Goal: Book appointment/travel/reservation: Book appointment/travel/reservation

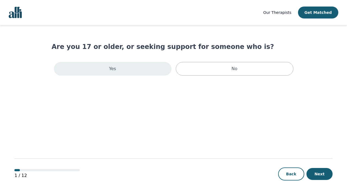
click at [142, 72] on div "Yes" at bounding box center [113, 69] width 118 height 14
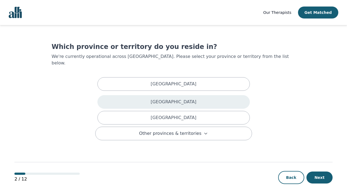
click at [163, 99] on p "[GEOGRAPHIC_DATA]" at bounding box center [174, 102] width 46 height 7
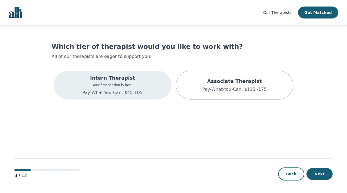
click at [125, 82] on p "Intern Therapist" at bounding box center [112, 78] width 60 height 8
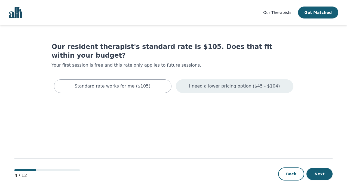
click at [258, 83] on p "I need a lower pricing option ($45 - $104)" at bounding box center [234, 86] width 91 height 7
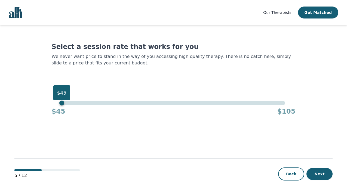
drag, startPoint x: 284, startPoint y: 104, endPoint x: 30, endPoint y: 85, distance: 253.8
click at [30, 85] on main "Select a session rate that works for you We never want price to stand in the wa…" at bounding box center [173, 109] width 318 height 169
click at [317, 175] on button "Next" at bounding box center [319, 174] width 26 height 12
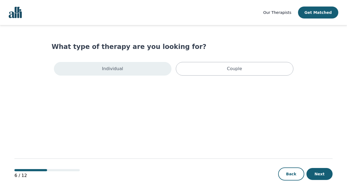
click at [132, 69] on div "Individual" at bounding box center [113, 69] width 118 height 14
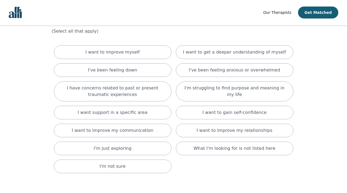
scroll to position [26, 0]
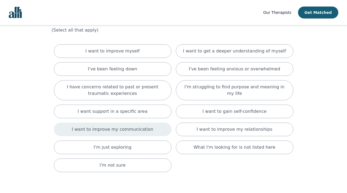
click at [126, 131] on p "I want to improve my communication" at bounding box center [113, 129] width 82 height 7
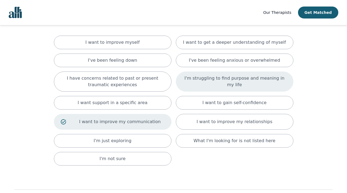
scroll to position [33, 0]
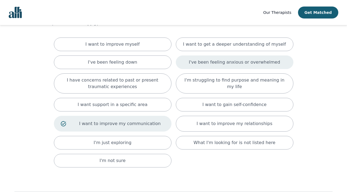
click at [237, 63] on p "I've been feeling anxious or overwhelmed" at bounding box center [234, 62] width 91 height 7
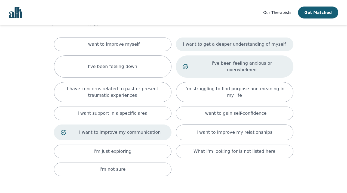
click at [220, 46] on p "I want to get a deeper understanding of myself" at bounding box center [234, 44] width 103 height 7
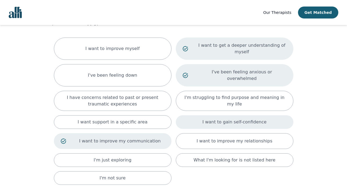
scroll to position [78, 0]
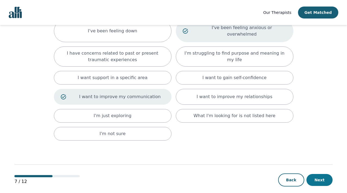
click at [323, 174] on button "Next" at bounding box center [319, 180] width 26 height 12
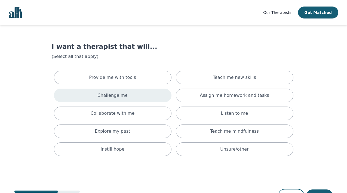
click at [128, 97] on div "Challenge me" at bounding box center [113, 96] width 118 height 14
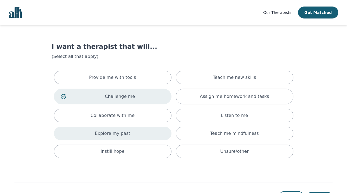
click at [138, 134] on div "Explore my past" at bounding box center [113, 134] width 118 height 14
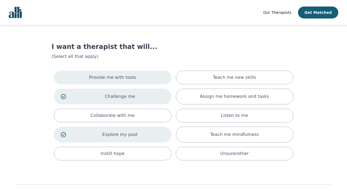
click at [160, 76] on div "Provide me with tools" at bounding box center [113, 78] width 118 height 14
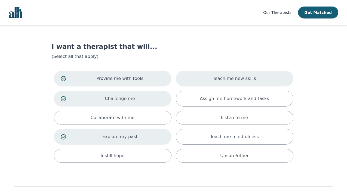
click at [223, 83] on div "Teach me new skills" at bounding box center [235, 79] width 118 height 16
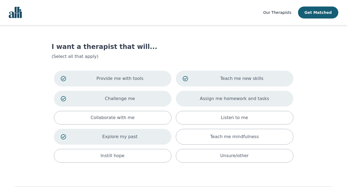
scroll to position [29, 0]
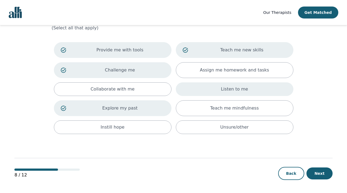
click at [265, 91] on div "Listen to me" at bounding box center [235, 89] width 118 height 14
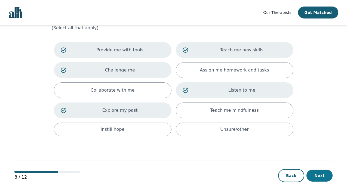
click at [321, 175] on button "Next" at bounding box center [319, 176] width 26 height 12
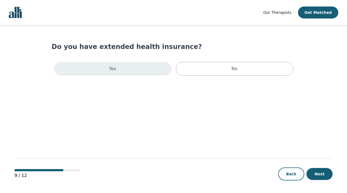
click at [145, 67] on div "Yes" at bounding box center [113, 69] width 118 height 14
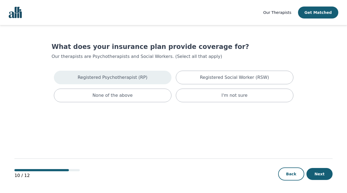
click at [146, 77] on div "Registered Psychotherapist (RP)" at bounding box center [113, 78] width 118 height 14
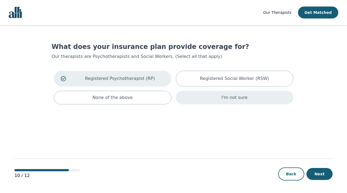
click at [240, 95] on p "I'm not sure" at bounding box center [235, 97] width 26 height 7
click at [321, 173] on button "Next" at bounding box center [319, 174] width 26 height 12
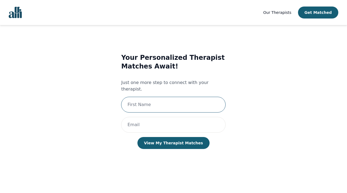
click at [198, 97] on input "text" at bounding box center [173, 105] width 105 height 16
type input "[PERSON_NAME]"
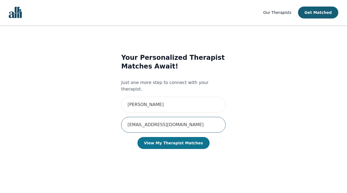
type input "[EMAIL_ADDRESS][DOMAIN_NAME]"
click at [181, 137] on button "View My Therapist Matches" at bounding box center [173, 143] width 72 height 12
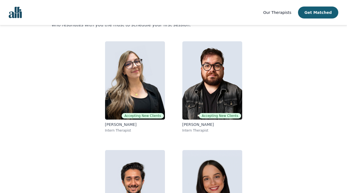
scroll to position [37, 0]
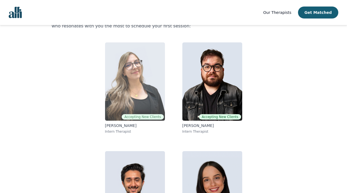
click at [113, 127] on p "[PERSON_NAME]" at bounding box center [135, 125] width 60 height 5
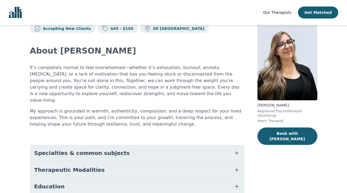
scroll to position [16, 0]
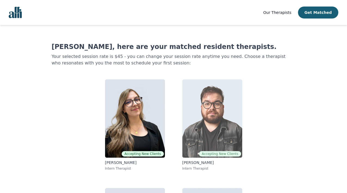
click at [224, 122] on img at bounding box center [212, 118] width 60 height 78
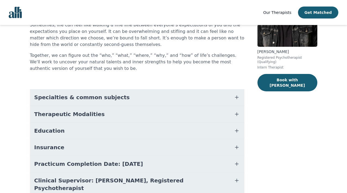
scroll to position [70, 0]
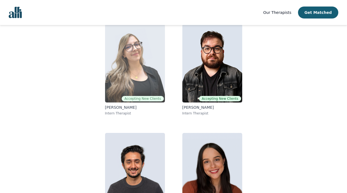
scroll to position [64, 0]
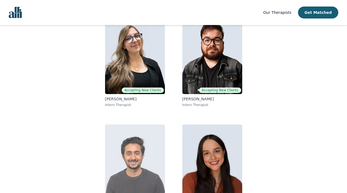
click at [140, 149] on img at bounding box center [135, 164] width 60 height 78
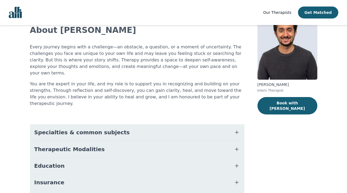
scroll to position [38, 0]
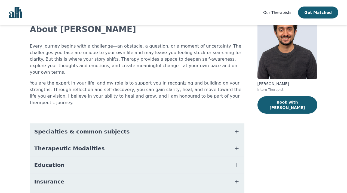
click at [85, 140] on button "Therapeutic Modalities" at bounding box center [137, 148] width 214 height 16
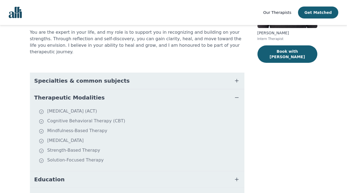
scroll to position [93, 0]
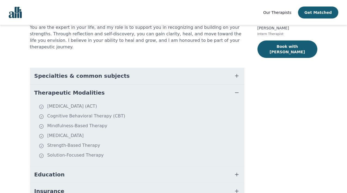
click at [60, 89] on span "Therapeutic Modalities" at bounding box center [69, 93] width 70 height 8
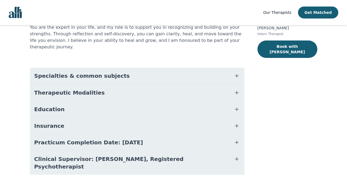
scroll to position [81, 0]
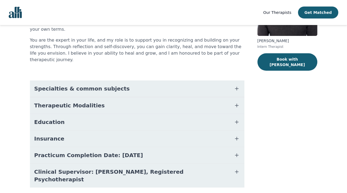
scroll to position [64, 0]
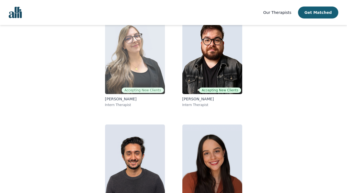
click at [138, 70] on img at bounding box center [135, 55] width 60 height 78
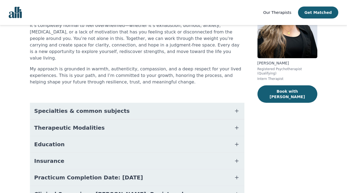
scroll to position [87, 0]
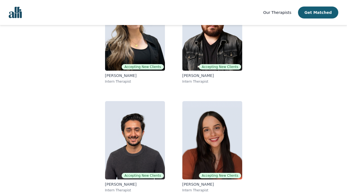
scroll to position [64, 0]
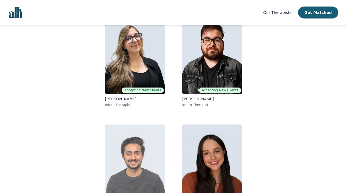
click at [129, 141] on img at bounding box center [135, 164] width 60 height 78
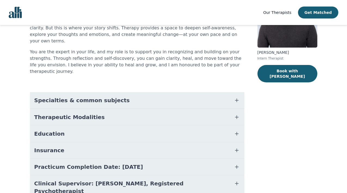
scroll to position [81, 0]
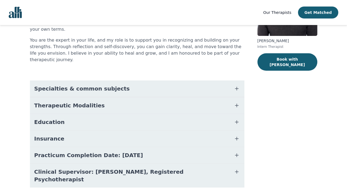
scroll to position [64, 0]
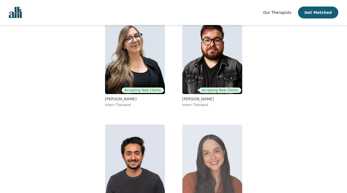
click at [227, 152] on img at bounding box center [212, 164] width 60 height 78
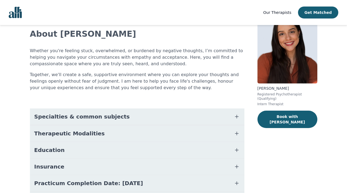
scroll to position [27, 0]
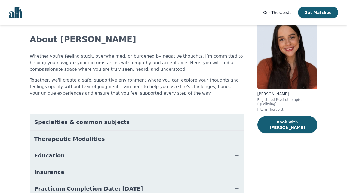
click at [112, 143] on button "Therapeutic Modalities" at bounding box center [137, 139] width 214 height 16
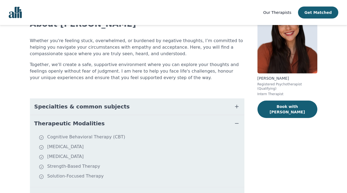
scroll to position [42, 0]
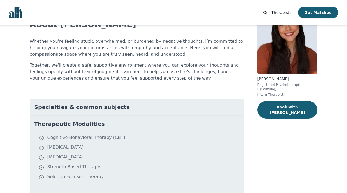
scroll to position [64, 0]
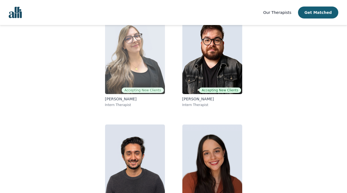
click at [148, 63] on img at bounding box center [135, 55] width 60 height 78
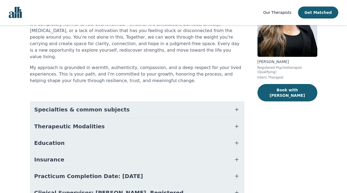
scroll to position [87, 0]
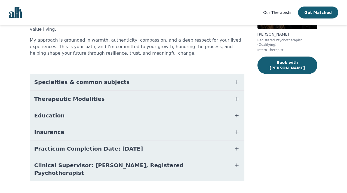
click at [94, 92] on button "Therapeutic Modalities" at bounding box center [137, 99] width 214 height 16
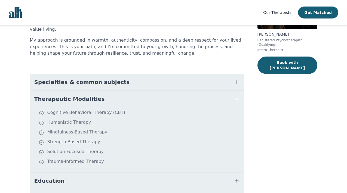
click at [94, 93] on button "Therapeutic Modalities" at bounding box center [137, 99] width 214 height 16
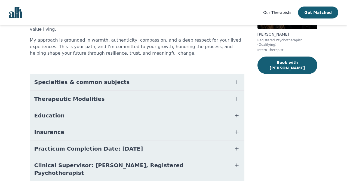
scroll to position [64, 0]
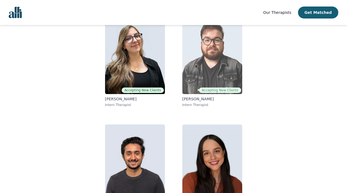
click at [217, 63] on img at bounding box center [212, 55] width 60 height 78
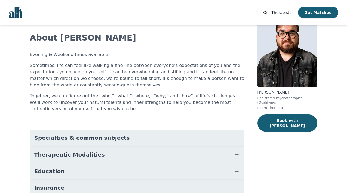
scroll to position [39, 0]
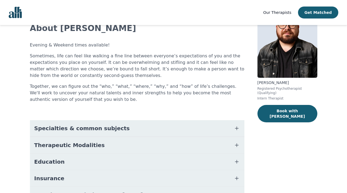
click at [105, 143] on button "Therapeutic Modalities" at bounding box center [137, 145] width 214 height 16
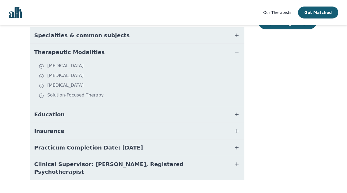
scroll to position [137, 0]
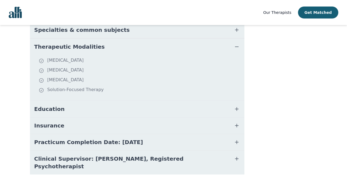
scroll to position [64, 0]
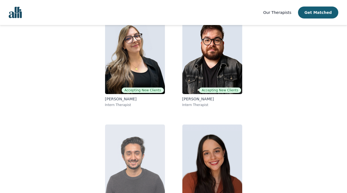
click at [129, 167] on img at bounding box center [135, 164] width 60 height 78
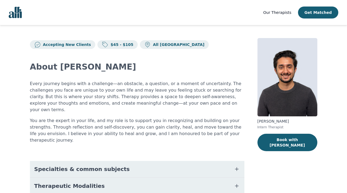
click at [116, 178] on button "Therapeutic Modalities" at bounding box center [137, 186] width 214 height 16
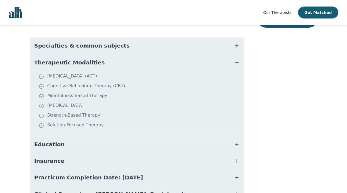
scroll to position [146, 0]
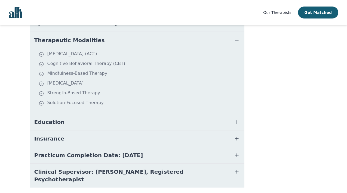
click at [71, 131] on button "Insurance" at bounding box center [137, 139] width 214 height 16
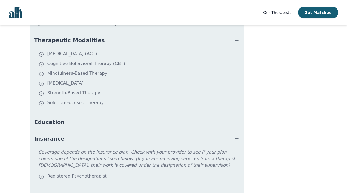
click at [50, 118] on span "Education" at bounding box center [49, 122] width 30 height 8
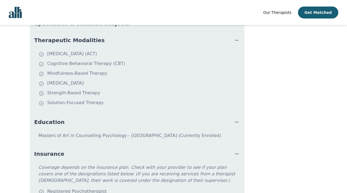
scroll to position [64, 0]
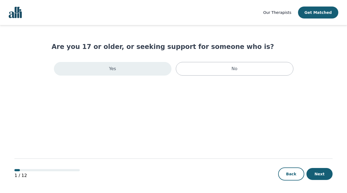
click at [148, 72] on div "Yes" at bounding box center [113, 69] width 118 height 14
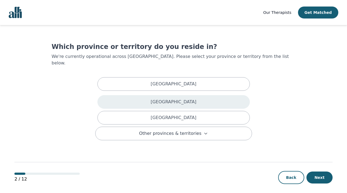
click at [168, 99] on p "[GEOGRAPHIC_DATA]" at bounding box center [174, 102] width 46 height 7
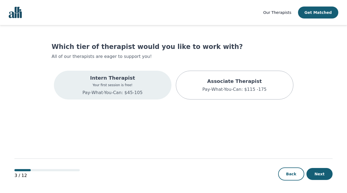
click at [128, 85] on p "Your first session is free!" at bounding box center [112, 85] width 60 height 4
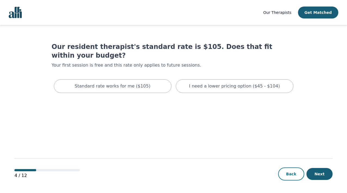
click at [295, 176] on button "Back" at bounding box center [291, 174] width 26 height 13
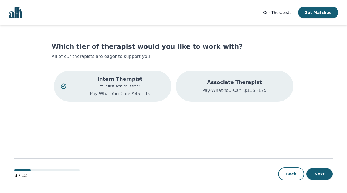
click at [208, 96] on div "Associate Therapist Pay-What-You-Can: $115 -175" at bounding box center [235, 86] width 118 height 31
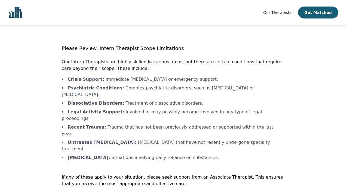
scroll to position [1, 0]
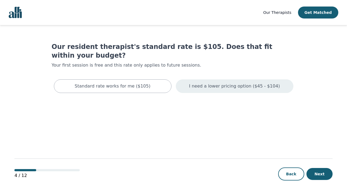
click at [205, 83] on p "I need a lower pricing option ($45 - $104)" at bounding box center [234, 86] width 91 height 7
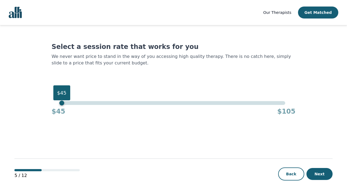
drag, startPoint x: 69, startPoint y: 103, endPoint x: 51, endPoint y: 103, distance: 18.0
click at [52, 103] on div "$45 $45 $105" at bounding box center [174, 108] width 244 height 15
click at [319, 172] on button "Next" at bounding box center [319, 174] width 26 height 12
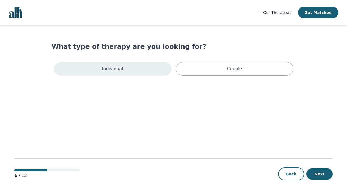
click at [135, 69] on div "Individual" at bounding box center [113, 69] width 118 height 14
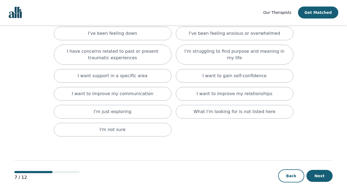
scroll to position [65, 0]
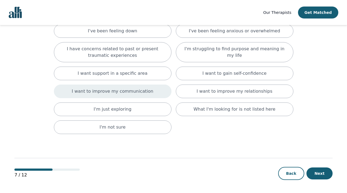
click at [133, 89] on p "I want to improve my communication" at bounding box center [113, 91] width 82 height 7
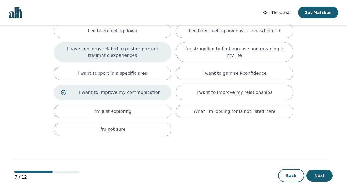
click at [131, 54] on p "I have concerns related to past or present traumatic experiences" at bounding box center [113, 52] width 104 height 13
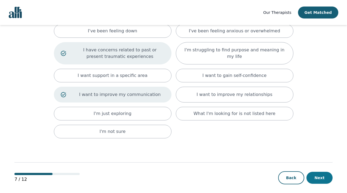
click at [322, 177] on button "Next" at bounding box center [319, 178] width 26 height 12
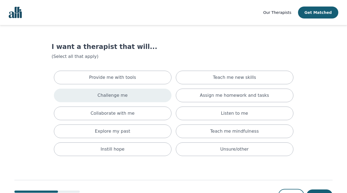
click at [131, 95] on div "Challenge me" at bounding box center [113, 96] width 118 height 14
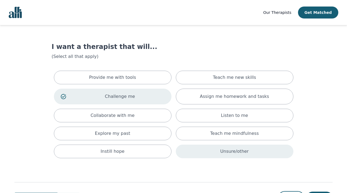
scroll to position [24, 0]
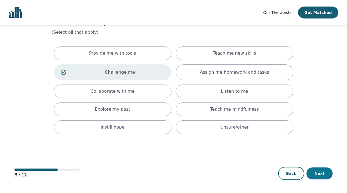
click at [321, 173] on button "Next" at bounding box center [319, 174] width 26 height 12
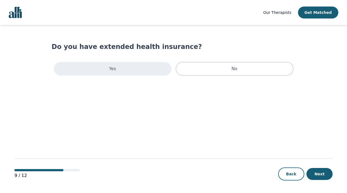
click at [145, 72] on div "Yes" at bounding box center [113, 69] width 118 height 14
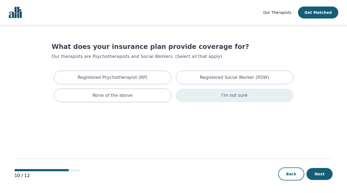
click at [217, 97] on div "I'm not sure" at bounding box center [235, 96] width 118 height 14
click at [322, 171] on button "Next" at bounding box center [319, 174] width 26 height 12
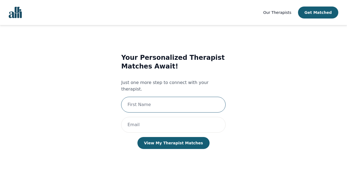
click at [179, 97] on input "text" at bounding box center [173, 105] width 105 height 16
type input "[PERSON_NAME]"
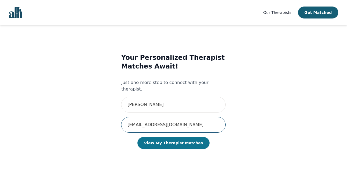
type input "[EMAIL_ADDRESS][DOMAIN_NAME]"
click at [172, 139] on button "View My Therapist Matches" at bounding box center [173, 143] width 72 height 12
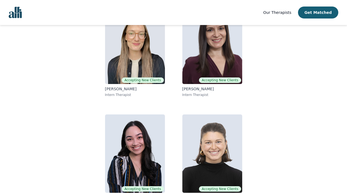
scroll to position [91, 0]
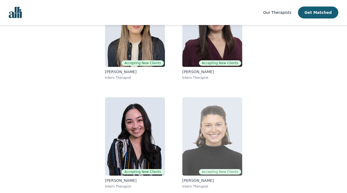
click at [186, 181] on p "Abby Tait" at bounding box center [212, 180] width 60 height 5
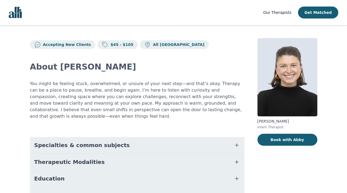
click at [121, 161] on button "Therapeutic Modalities" at bounding box center [137, 162] width 214 height 16
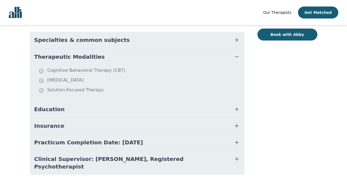
scroll to position [106, 0]
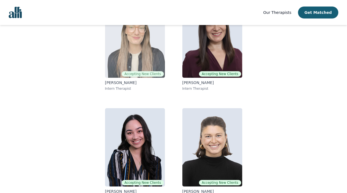
click at [138, 59] on img at bounding box center [135, 38] width 60 height 78
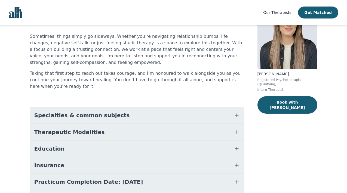
scroll to position [70, 0]
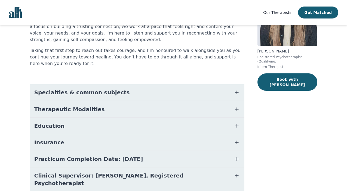
click at [139, 111] on button "Therapeutic Modalities" at bounding box center [137, 109] width 214 height 16
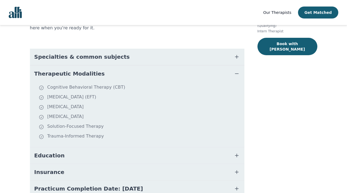
scroll to position [0, 0]
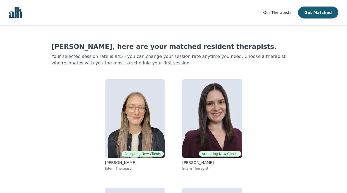
scroll to position [80, 0]
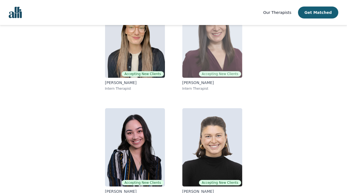
click at [205, 56] on img at bounding box center [212, 38] width 60 height 78
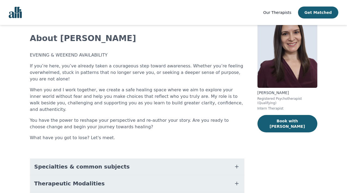
scroll to position [21, 0]
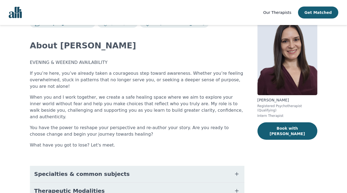
scroll to position [80, 0]
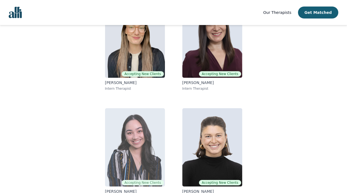
click at [133, 147] on img at bounding box center [135, 147] width 60 height 78
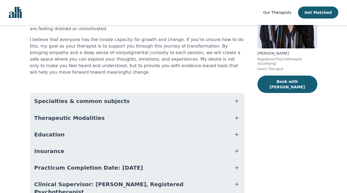
scroll to position [87, 0]
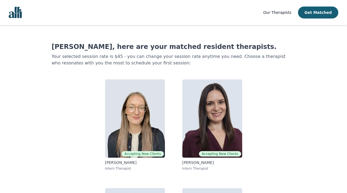
click at [291, 15] on link "Our Therapists" at bounding box center [277, 12] width 28 height 7
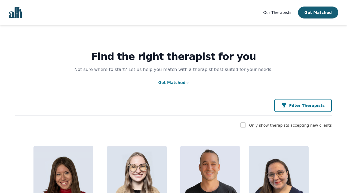
click at [297, 105] on p "Filter Therapists" at bounding box center [307, 105] width 36 height 5
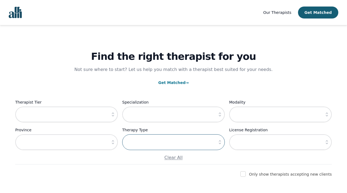
click at [154, 148] on input "text" at bounding box center [173, 142] width 103 height 16
click at [106, 114] on input "text" at bounding box center [66, 115] width 103 height 16
click at [114, 116] on icon "button" at bounding box center [112, 114] width 5 height 5
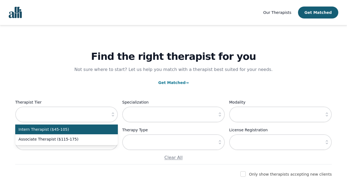
click at [86, 131] on span "Intern Therapist ($45-105)" at bounding box center [64, 129] width 90 height 5
type input "Intern Therapist ($45-105)"
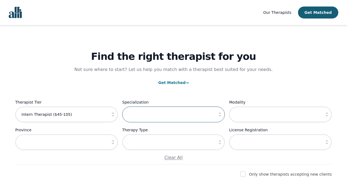
click at [150, 115] on input "text" at bounding box center [173, 115] width 103 height 16
click at [220, 116] on icon "button" at bounding box center [219, 114] width 5 height 5
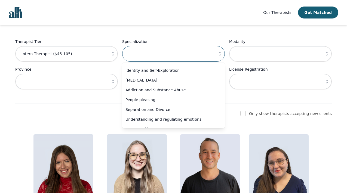
scroll to position [91, 0]
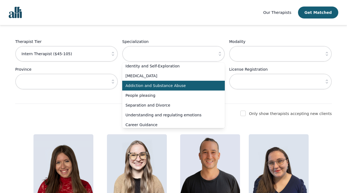
click at [186, 87] on span "Addiction and Substance Abuse" at bounding box center [170, 85] width 90 height 5
type input "Addiction and Substance Abuse"
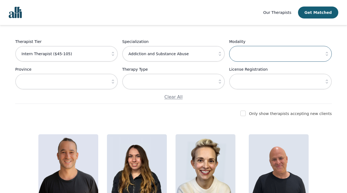
click at [273, 55] on input "text" at bounding box center [280, 54] width 103 height 16
click at [326, 54] on icon "button" at bounding box center [326, 53] width 5 height 5
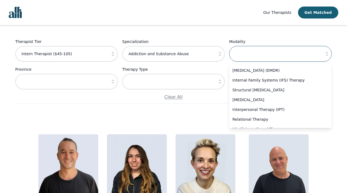
scroll to position [46, 0]
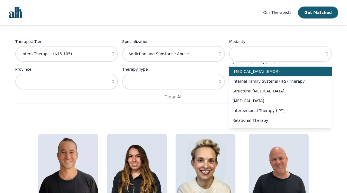
click at [304, 72] on span "Eye Movement Desensitization and Reprocessing (EMDR)" at bounding box center [277, 71] width 90 height 5
type input "Eye Movement Desensitization and Reprocessing (EMDR)"
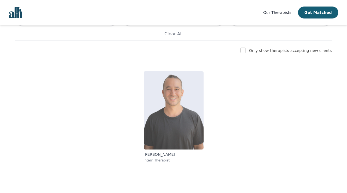
click at [158, 154] on p "Kavon Banejad" at bounding box center [174, 154] width 60 height 5
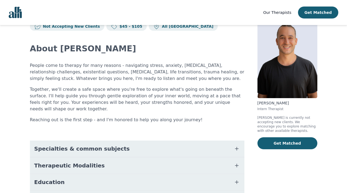
scroll to position [32, 0]
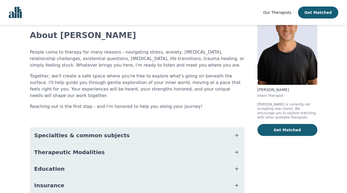
click at [194, 146] on button "Therapeutic Modalities" at bounding box center [137, 152] width 214 height 16
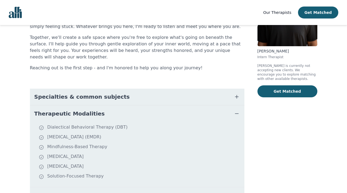
scroll to position [70, 0]
click at [205, 109] on button "Therapeutic Modalities" at bounding box center [137, 113] width 214 height 16
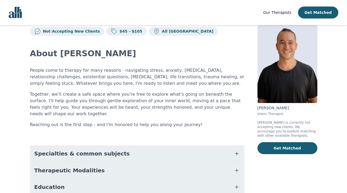
scroll to position [10, 0]
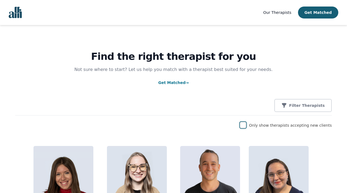
click at [246, 125] on input "checkbox" at bounding box center [242, 124] width 5 height 5
checkbox input "true"
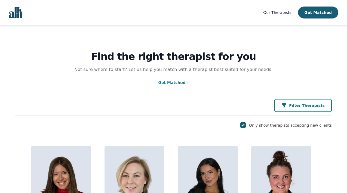
click at [287, 108] on icon "button" at bounding box center [283, 105] width 5 height 5
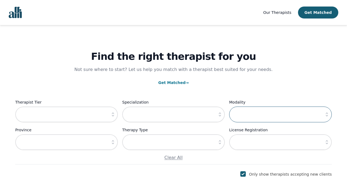
click at [252, 116] on input "text" at bounding box center [280, 115] width 103 height 16
click at [325, 115] on icon "button" at bounding box center [326, 114] width 5 height 5
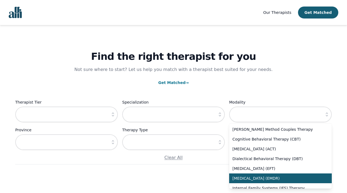
click at [276, 180] on span "Eye Movement Desensitization and Reprocessing (EMDR)" at bounding box center [277, 178] width 90 height 5
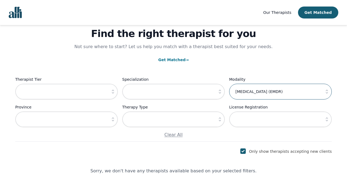
scroll to position [30, 0]
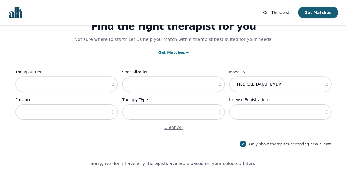
click at [326, 84] on icon "button" at bounding box center [326, 84] width 5 height 5
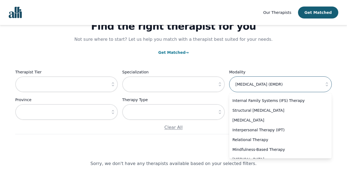
scroll to position [63, 0]
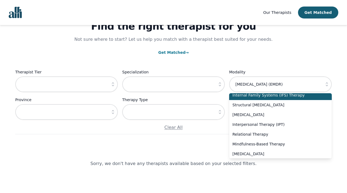
click at [280, 98] on span "Internal Family Systems (IFS) Therapy" at bounding box center [277, 95] width 90 height 5
type input "Internal Family Systems (IFS) Therapy"
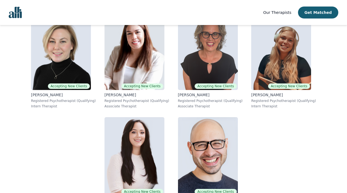
scroll to position [161, 0]
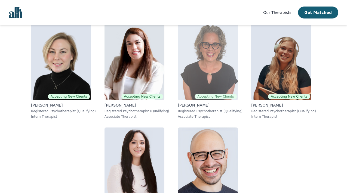
click at [192, 105] on p "Susan Albaum" at bounding box center [210, 105] width 65 height 5
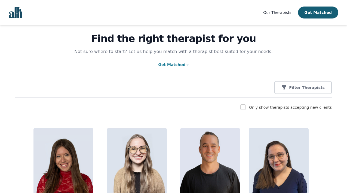
scroll to position [20, 0]
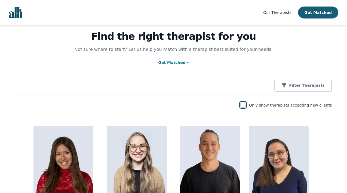
click at [246, 105] on input "checkbox" at bounding box center [242, 104] width 5 height 5
checkbox input "true"
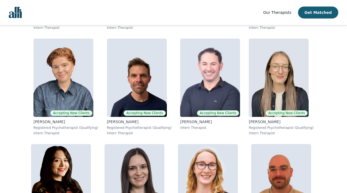
scroll to position [530, 0]
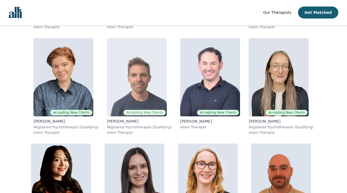
click at [123, 121] on p "Todd Schiedel" at bounding box center [139, 121] width 65 height 5
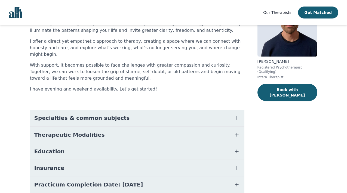
scroll to position [61, 0]
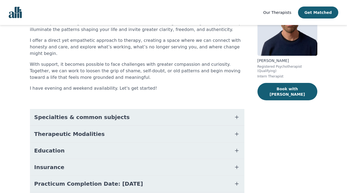
click at [234, 131] on icon "button" at bounding box center [237, 134] width 7 height 7
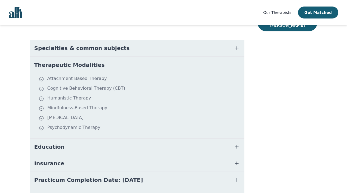
scroll to position [161, 0]
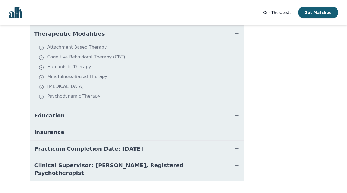
click at [239, 146] on icon "button" at bounding box center [237, 149] width 7 height 7
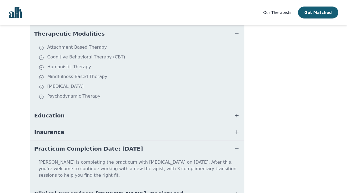
click at [239, 146] on icon "button" at bounding box center [237, 149] width 7 height 7
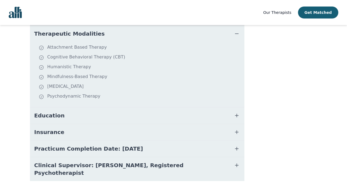
click at [238, 113] on button "Education" at bounding box center [137, 116] width 214 height 16
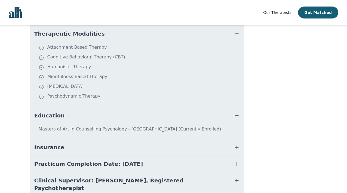
click at [236, 146] on icon "button" at bounding box center [236, 147] width 3 height 3
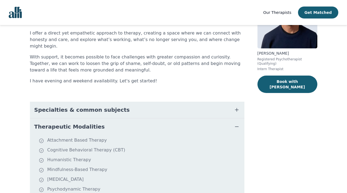
scroll to position [54, 0]
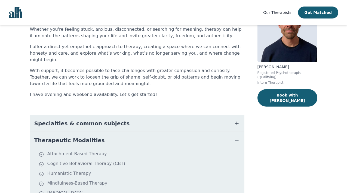
click at [239, 120] on icon "button" at bounding box center [237, 123] width 7 height 7
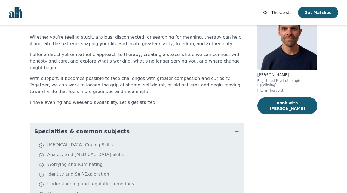
scroll to position [43, 0]
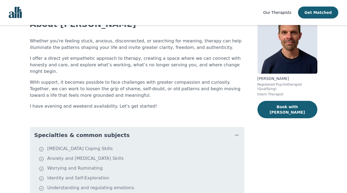
click at [235, 132] on icon "button" at bounding box center [237, 135] width 7 height 7
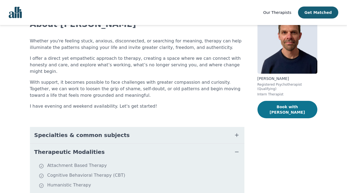
click at [290, 109] on button "Book with Todd" at bounding box center [287, 109] width 60 height 17
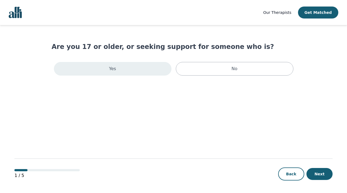
click at [123, 71] on div "Yes" at bounding box center [113, 69] width 118 height 14
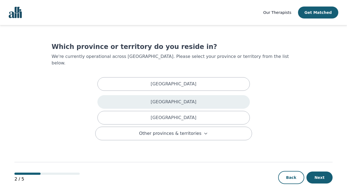
click at [158, 99] on p "[GEOGRAPHIC_DATA]" at bounding box center [174, 102] width 46 height 7
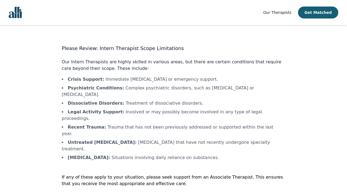
scroll to position [1, 0]
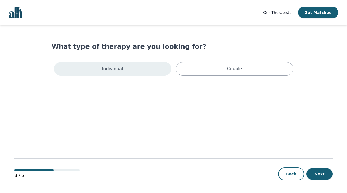
click at [141, 70] on div "Individual" at bounding box center [113, 69] width 118 height 14
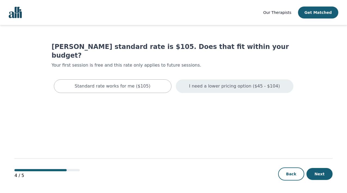
click at [219, 81] on div "I need a lower pricing option ($45 - $104)" at bounding box center [235, 86] width 118 height 14
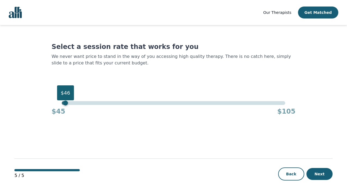
drag, startPoint x: 286, startPoint y: 105, endPoint x: 47, endPoint y: 105, distance: 239.0
click at [47, 105] on main "Select a session rate that works for you We never want price to stand in the wa…" at bounding box center [173, 109] width 318 height 169
click at [323, 176] on button "Next" at bounding box center [319, 174] width 26 height 12
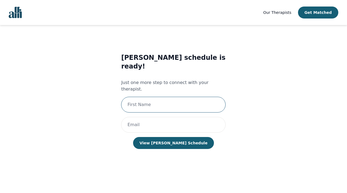
click at [189, 97] on input "text" at bounding box center [173, 105] width 105 height 16
type input "[PERSON_NAME]"
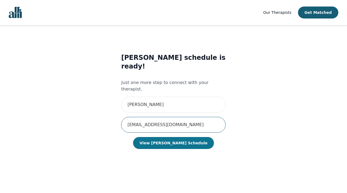
type input "[EMAIL_ADDRESS][DOMAIN_NAME]"
click at [182, 137] on button "View Todd's Schedule" at bounding box center [173, 143] width 81 height 12
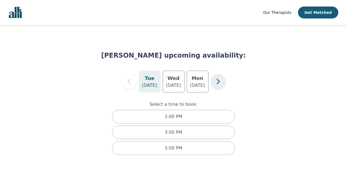
click at [219, 83] on icon "button" at bounding box center [218, 81] width 11 height 11
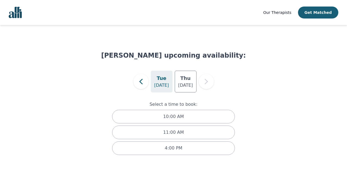
click at [161, 85] on p "Aug 26" at bounding box center [161, 85] width 15 height 7
click at [164, 80] on h5 "Tue" at bounding box center [162, 79] width 10 height 8
click at [182, 82] on h5 "Thu" at bounding box center [185, 79] width 10 height 8
click at [162, 80] on h5 "Tue" at bounding box center [162, 79] width 10 height 8
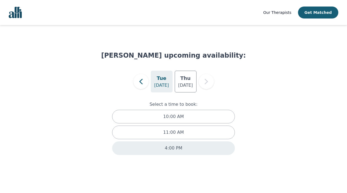
click at [188, 149] on div "4:00 PM" at bounding box center [173, 149] width 123 height 14
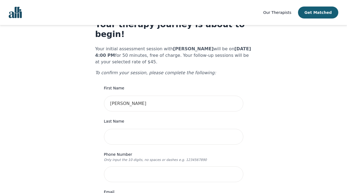
scroll to position [24, 0]
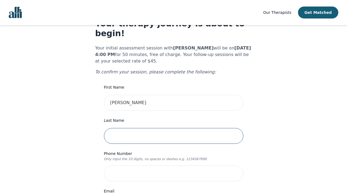
click at [151, 128] on input "text" at bounding box center [173, 136] width 139 height 16
type input "A"
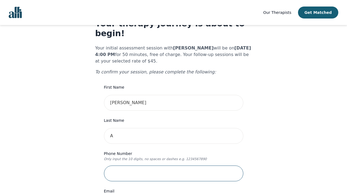
click at [133, 166] on input "tel" at bounding box center [173, 174] width 139 height 16
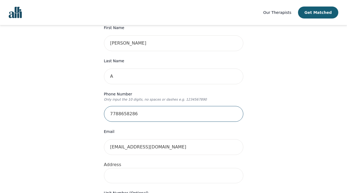
scroll to position [99, 0]
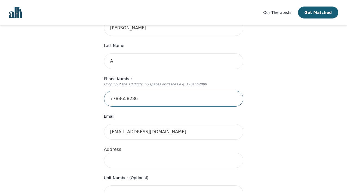
type input "7788658286"
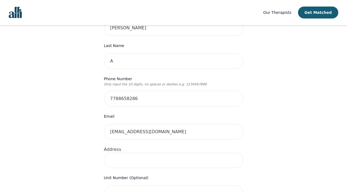
click at [123, 153] on input at bounding box center [173, 160] width 139 height 15
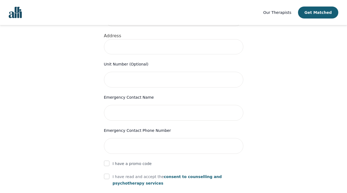
scroll to position [216, 0]
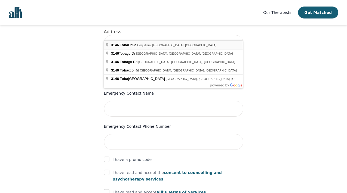
type input "3146 Toba Dr, Coquitlam, BC V3B 6A4, Canada"
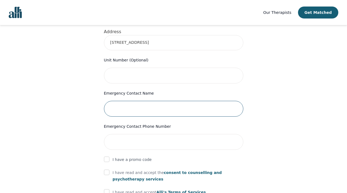
click at [146, 101] on input "text" at bounding box center [173, 109] width 139 height 16
click at [108, 170] on input "checkbox" at bounding box center [106, 172] width 5 height 5
checkbox input "true"
click at [106, 157] on input "checkbox" at bounding box center [106, 159] width 5 height 5
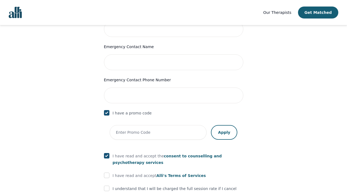
scroll to position [271, 0]
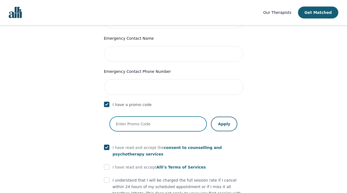
click at [137, 117] on input "text" at bounding box center [158, 124] width 97 height 15
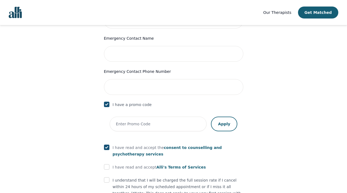
click at [108, 102] on input "checkbox" at bounding box center [106, 104] width 5 height 5
checkbox input "false"
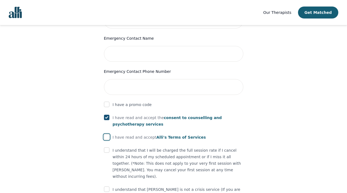
click at [108, 134] on input "checkbox" at bounding box center [106, 136] width 5 height 5
checkbox input "true"
click at [107, 148] on input "checkbox" at bounding box center [106, 150] width 5 height 5
checkbox input "true"
click at [107, 187] on input "checkbox" at bounding box center [106, 189] width 5 height 5
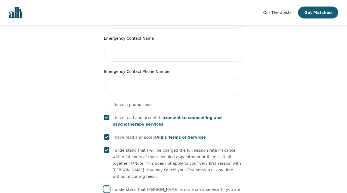
checkbox input "true"
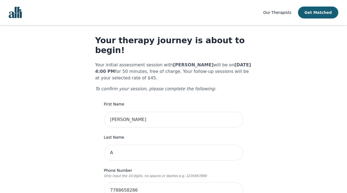
scroll to position [14, 0]
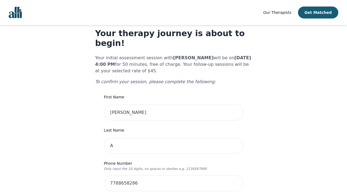
drag, startPoint x: 196, startPoint y: 49, endPoint x: 168, endPoint y: 47, distance: 28.6
click at [168, 55] on p "Your initial assessment session with Todd Schiedel will be on 2025-08-26 @ 4:00…" at bounding box center [173, 65] width 157 height 20
copy b "Todd Schiedel"
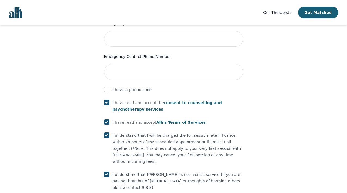
scroll to position [297, 0]
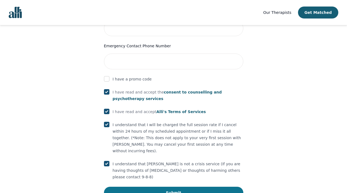
click at [164, 187] on button "Submit" at bounding box center [173, 193] width 139 height 12
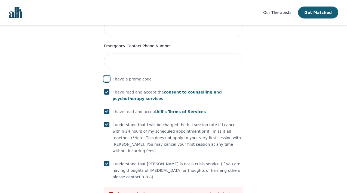
click at [108, 76] on input "checkbox" at bounding box center [106, 78] width 5 height 5
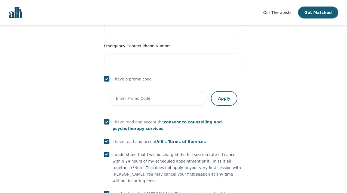
click at [108, 76] on input "checkbox" at bounding box center [106, 78] width 5 height 5
checkbox input "false"
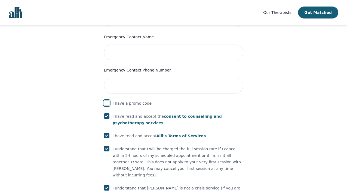
scroll to position [259, 0]
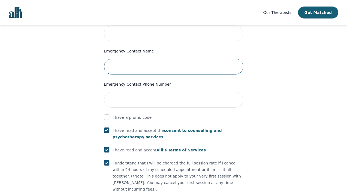
click at [122, 59] on input "text" at bounding box center [173, 67] width 139 height 16
type input "Cameron"
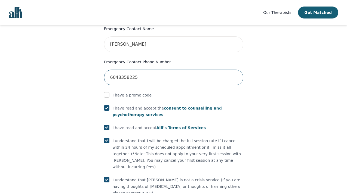
scroll to position [318, 0]
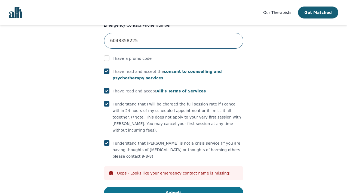
type input "6048358225"
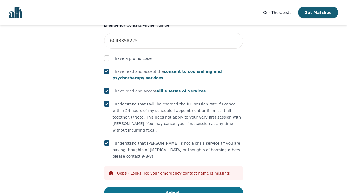
click at [173, 187] on button "Submit" at bounding box center [173, 193] width 139 height 12
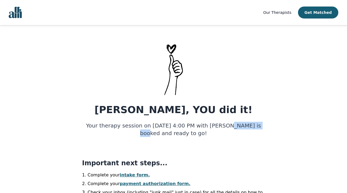
drag, startPoint x: 219, startPoint y: 124, endPoint x: 249, endPoint y: 125, distance: 30.0
click at [249, 125] on h5 "Your therapy session on 2025-08-26 at 4:00 PM with Todd Schiedel is booked and …" at bounding box center [173, 129] width 183 height 15
drag, startPoint x: 252, startPoint y: 127, endPoint x: 219, endPoint y: 125, distance: 33.2
click at [219, 125] on h5 "Your therapy session on 2025-08-26 at 4:00 PM with Todd Schiedel is booked and …" at bounding box center [173, 129] width 183 height 15
copy h5 "Todd Schiedel"
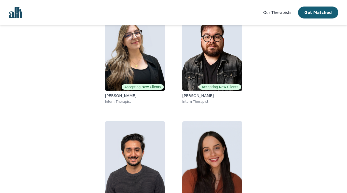
scroll to position [91, 0]
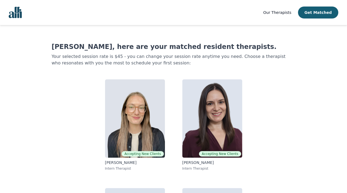
scroll to position [91, 0]
